Goal: Task Accomplishment & Management: Manage account settings

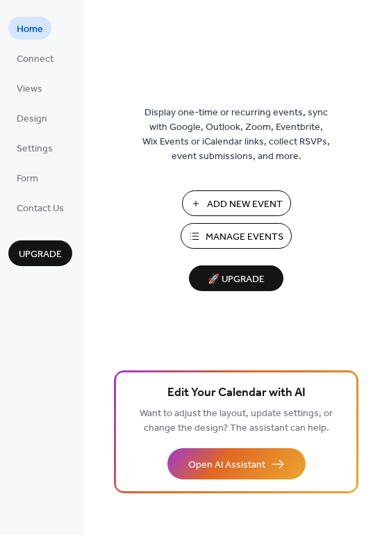
click at [240, 239] on span "Manage Events" at bounding box center [245, 237] width 78 height 15
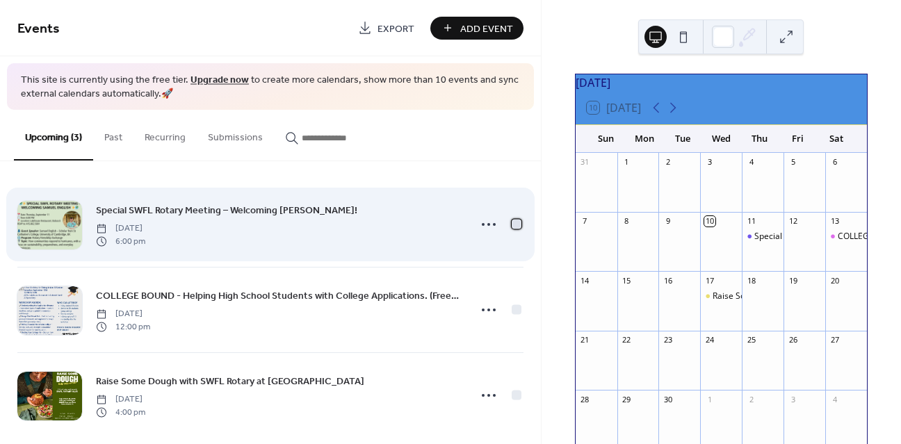
click at [513, 226] on div at bounding box center [517, 225] width 10 height 10
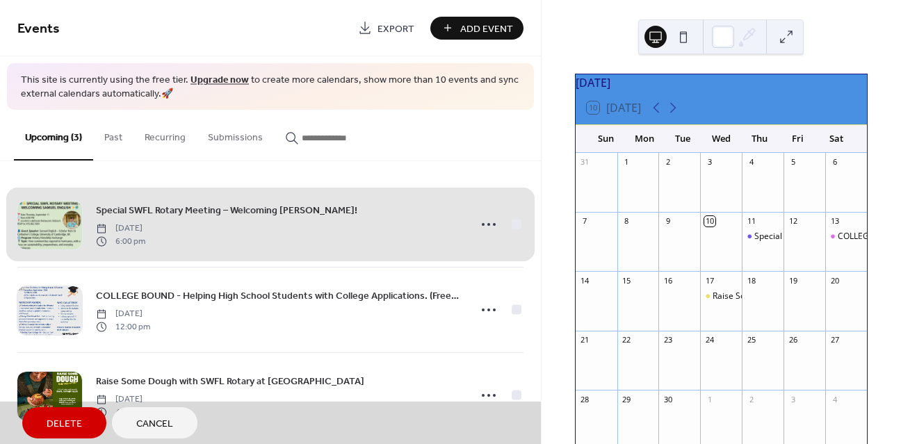
click at [513, 225] on div "Special SWFL Rotary Meeting – Welcoming Samuel English! Thursday, September 11,…" at bounding box center [270, 224] width 506 height 85
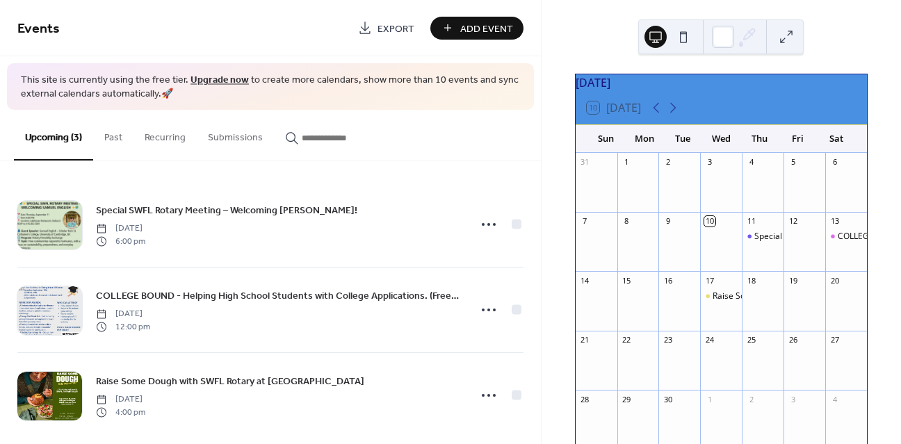
click at [215, 76] on link "Upgrade now" at bounding box center [220, 80] width 58 height 19
